Goal: Go to known website: Access a specific website the user already knows

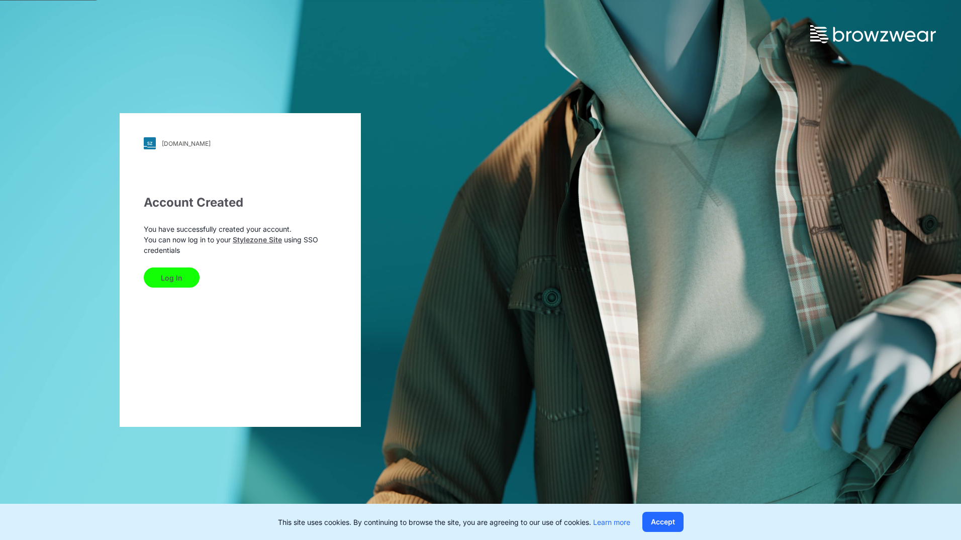
click at [171, 285] on button "Log In" at bounding box center [172, 277] width 56 height 20
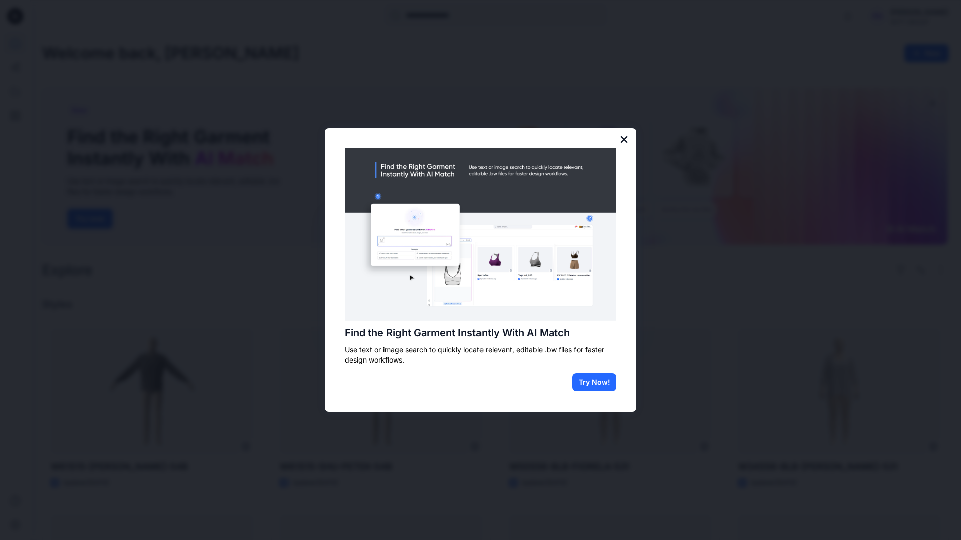
click at [625, 138] on button "×" at bounding box center [624, 139] width 10 height 16
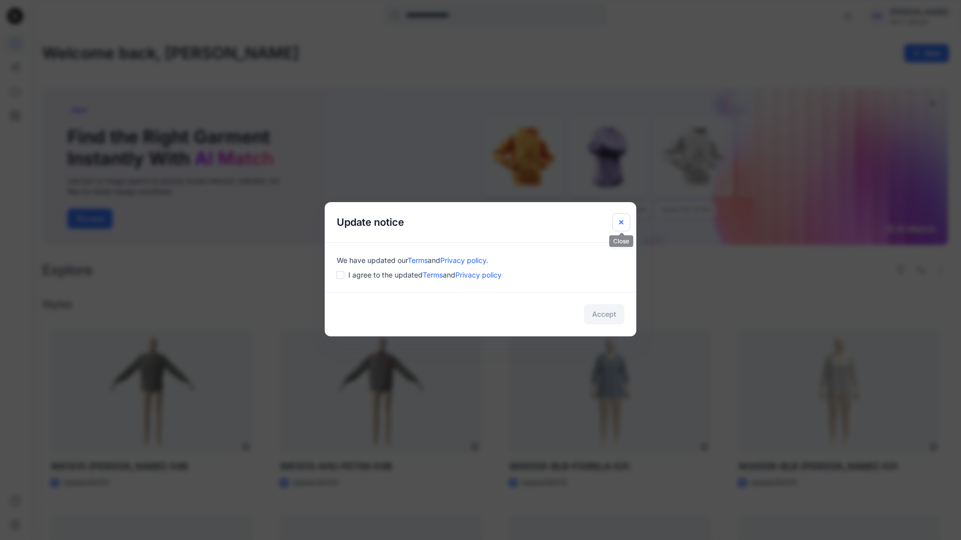
click at [615, 224] on button "Close" at bounding box center [621, 222] width 18 height 18
